Goal: Information Seeking & Learning: Learn about a topic

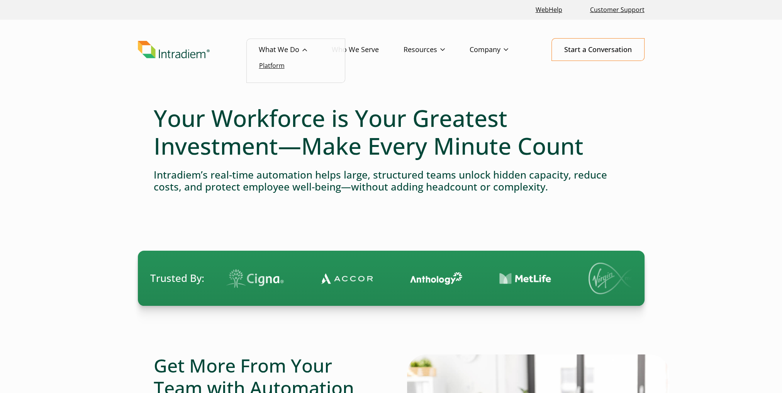
click at [276, 63] on link "Platform" at bounding box center [271, 65] width 25 height 8
click at [188, 55] on img "Link to homepage of Intradiem" at bounding box center [174, 50] width 72 height 18
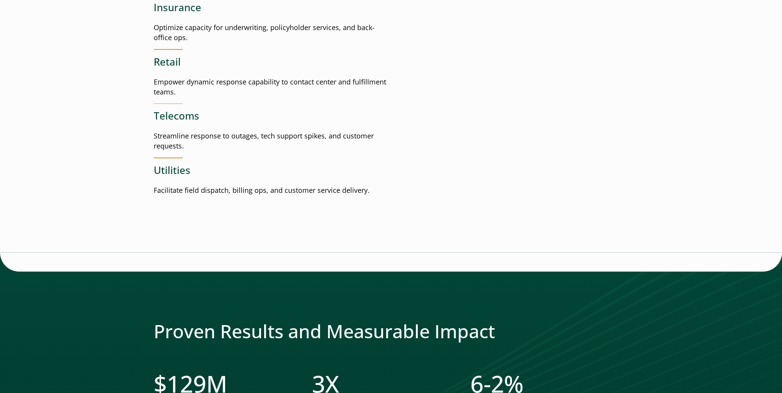
scroll to position [1004, 0]
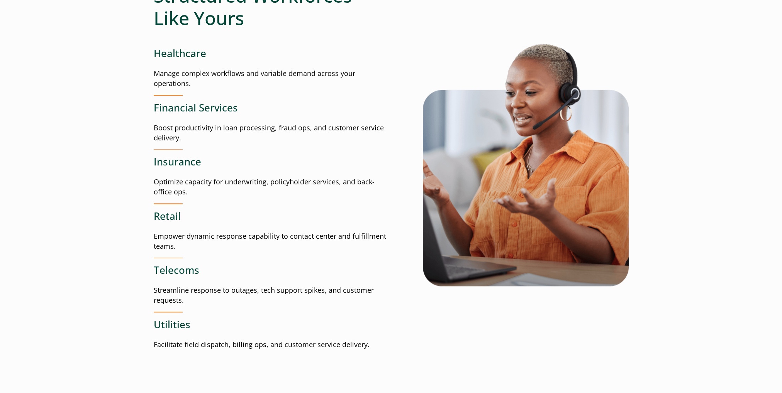
click at [180, 107] on h3 "Financial Services" at bounding box center [272, 108] width 237 height 12
click at [178, 133] on p "Boost productivity in loan processing, fraud ops, and customer service delivery." at bounding box center [272, 133] width 237 height 20
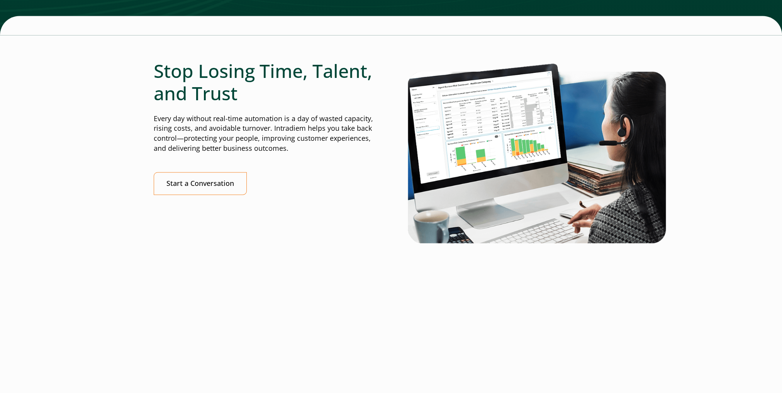
scroll to position [1621, 0]
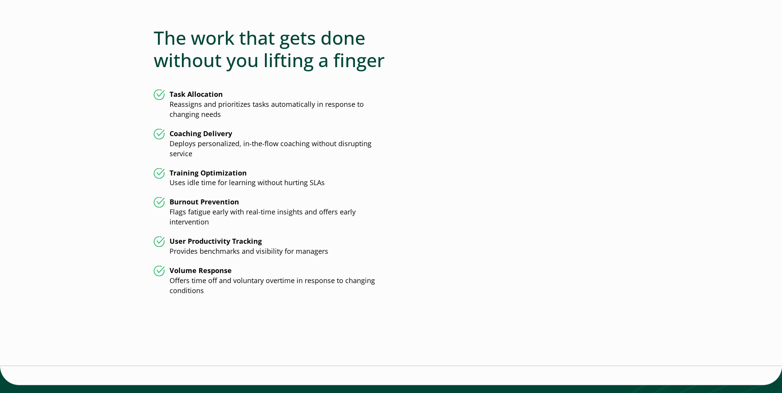
scroll to position [1813, 0]
